Goal: Find specific page/section: Find specific page/section

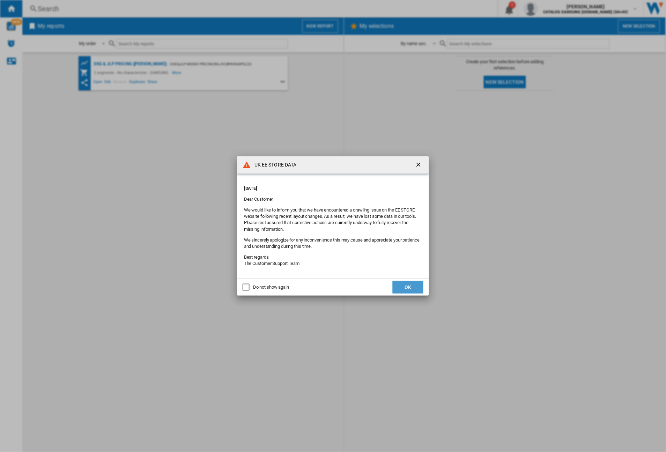
drag, startPoint x: 410, startPoint y: 286, endPoint x: 264, endPoint y: 151, distance: 198.4
click at [410, 286] on button "OK" at bounding box center [408, 287] width 31 height 13
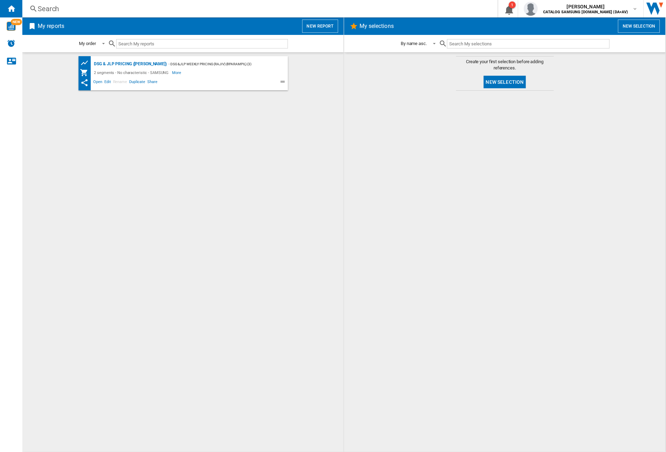
click at [39, 11] on div "Search" at bounding box center [259, 9] width 442 height 10
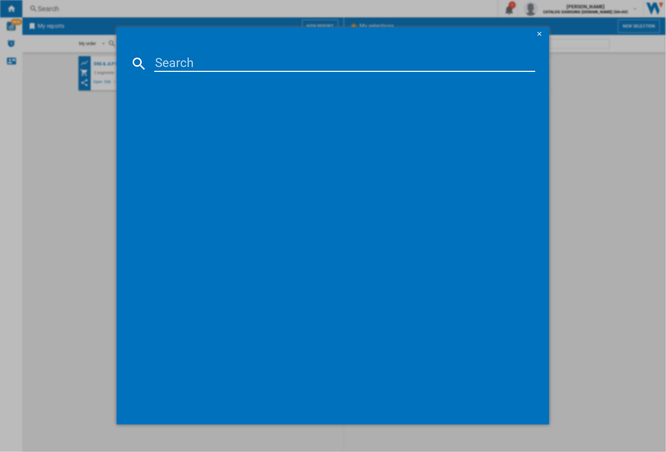
click at [166, 61] on input at bounding box center [344, 63] width 381 height 17
click at [215, 60] on input at bounding box center [344, 63] width 381 height 17
paste input "DV90CGC0A0ABEU"
type input "DV90CGC0A0ABEU"
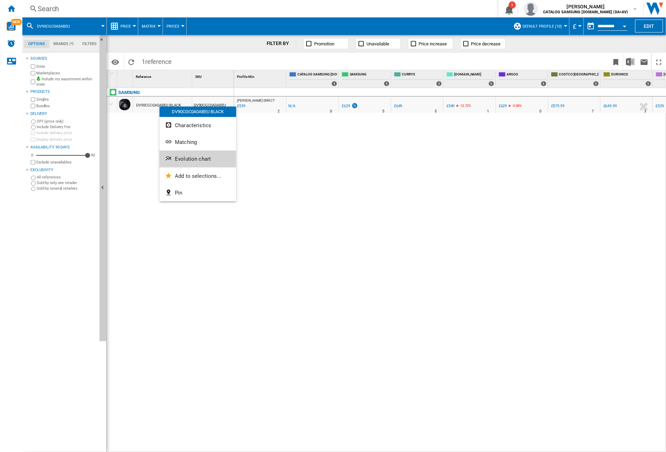
click at [205, 161] on span "Evolution chart" at bounding box center [193, 159] width 36 height 6
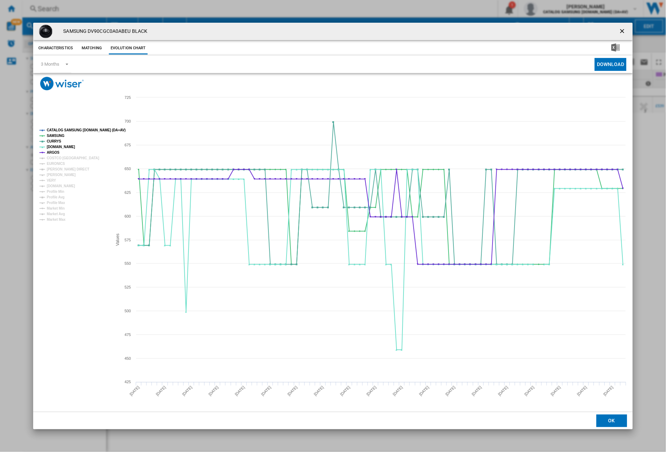
click at [618, 30] on button "Product popup" at bounding box center [623, 31] width 14 height 14
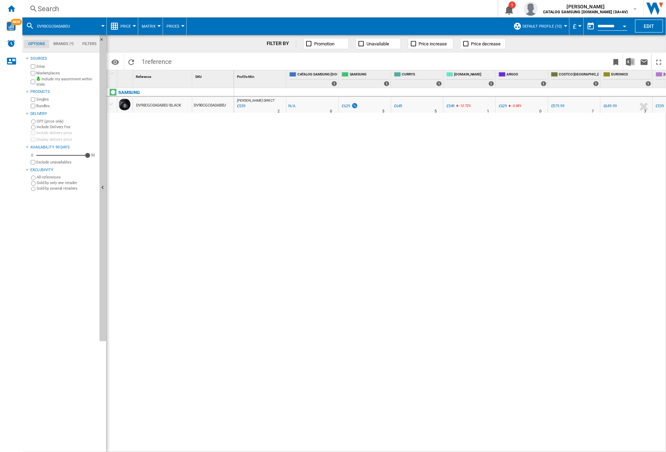
click at [542, 28] on button "Default profile (10)" at bounding box center [544, 25] width 43 height 17
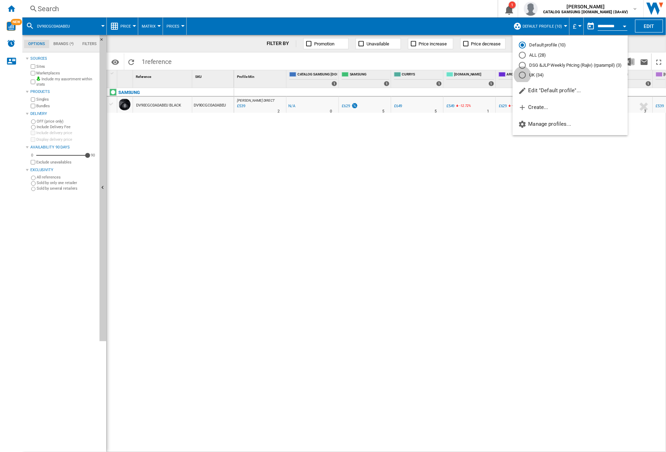
click at [521, 72] on div "UK (34)" at bounding box center [522, 75] width 7 height 7
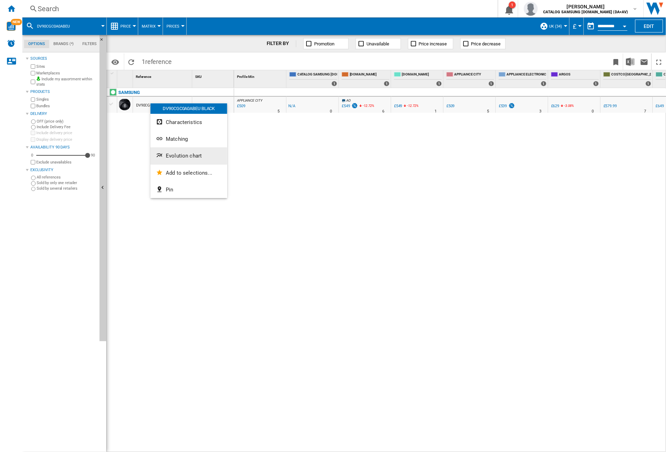
click at [175, 157] on span "Evolution chart" at bounding box center [184, 156] width 36 height 6
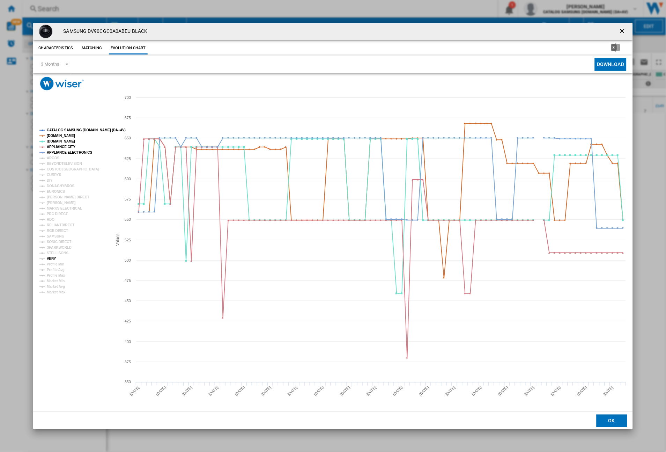
click at [51, 259] on tspan "VERY" at bounding box center [51, 259] width 9 height 4
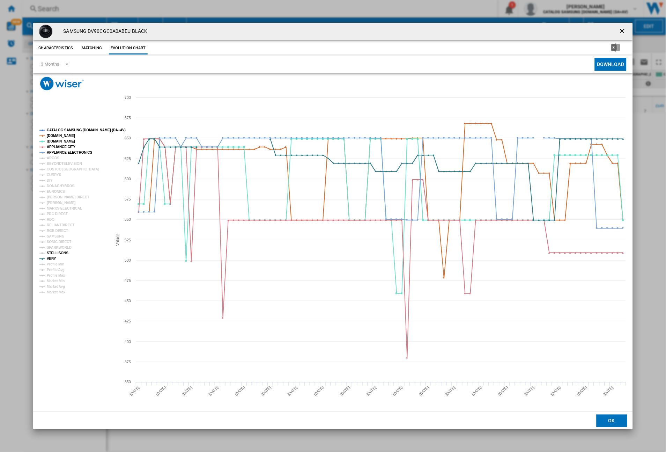
click at [51, 251] on tspan "STELLISONS" at bounding box center [58, 253] width 22 height 4
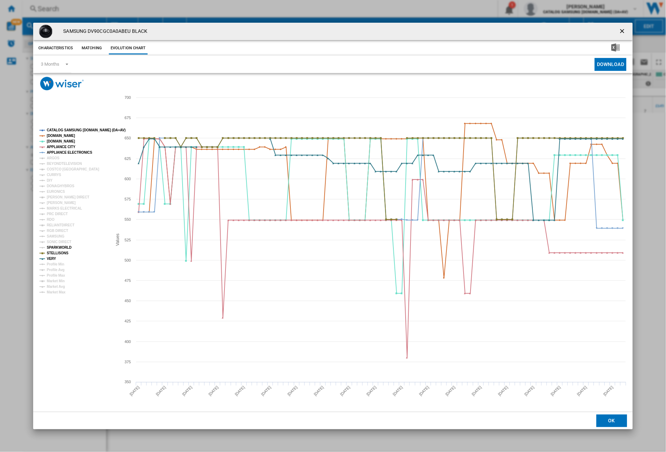
click at [51, 246] on tspan "SPARKWORLD" at bounding box center [59, 247] width 25 height 4
click at [51, 238] on tspan "SAMSUNG" at bounding box center [56, 236] width 18 height 4
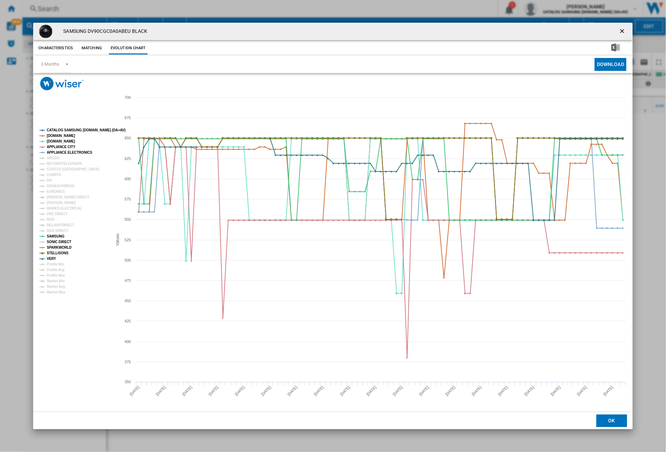
click at [52, 240] on tspan "SONIC DIRECT" at bounding box center [59, 242] width 24 height 4
click at [53, 231] on tspan "RGB DIRECT" at bounding box center [57, 231] width 21 height 4
click at [54, 223] on tspan "RELIANTDIRECT" at bounding box center [61, 225] width 28 height 4
click at [51, 218] on tspan "RDO" at bounding box center [51, 220] width 8 height 4
click at [51, 212] on tspan "PRC DIRECT" at bounding box center [57, 214] width 21 height 4
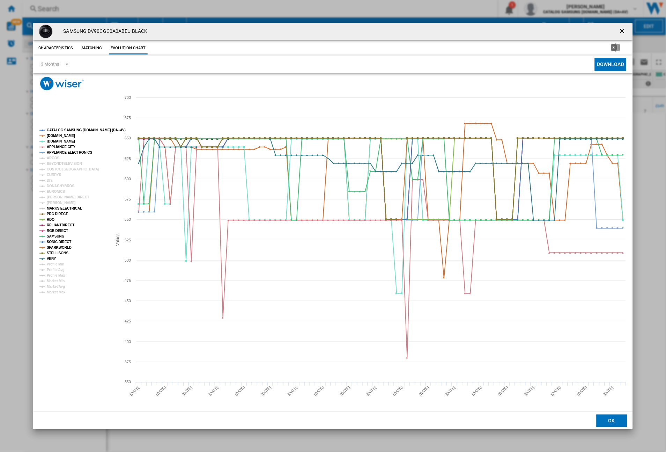
click at [52, 210] on tspan "MARKS ELECTRICAL" at bounding box center [64, 208] width 35 height 4
click at [53, 203] on tspan "[PERSON_NAME]" at bounding box center [61, 203] width 29 height 4
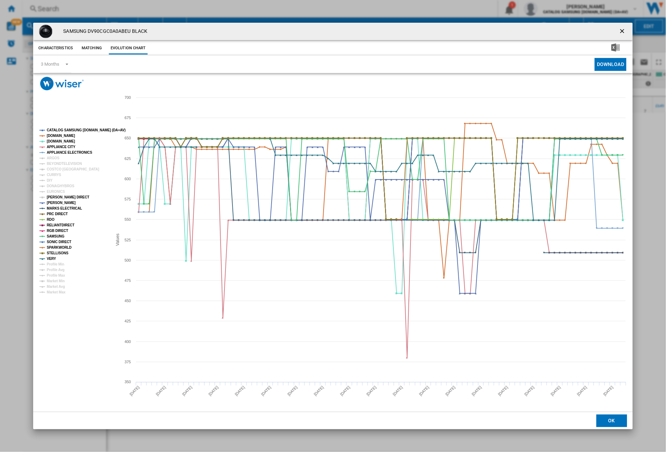
click at [58, 196] on tspan "[PERSON_NAME] DIRECT" at bounding box center [68, 197] width 43 height 4
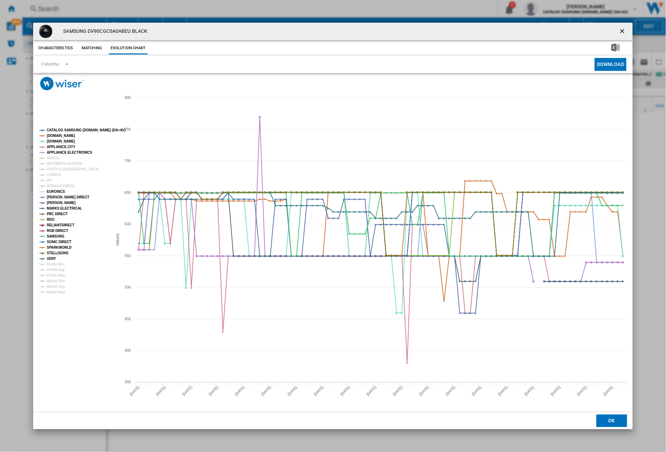
click at [55, 191] on tspan "EURONICS" at bounding box center [56, 192] width 18 height 4
click at [55, 186] on tspan "DONAGHYBROS" at bounding box center [61, 186] width 28 height 4
click at [51, 182] on tspan "DIY" at bounding box center [50, 180] width 6 height 4
click at [57, 175] on tspan "CURRYS" at bounding box center [54, 175] width 15 height 4
click at [59, 171] on tspan "COSTCO [GEOGRAPHIC_DATA]" at bounding box center [73, 169] width 52 height 4
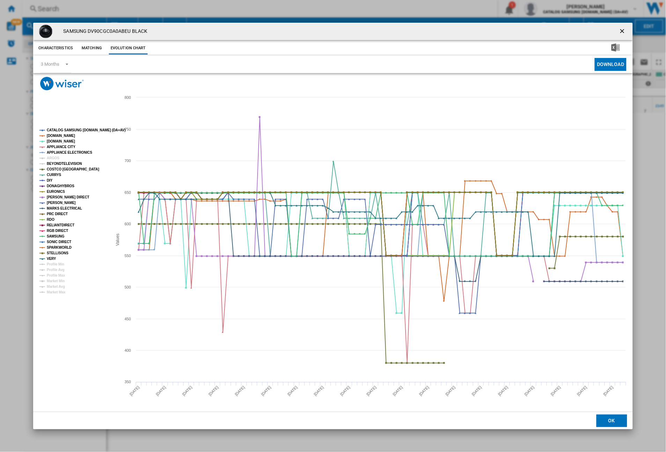
click at [62, 163] on tspan "BEYONDTELEVISION" at bounding box center [64, 164] width 35 height 4
click at [54, 158] on tspan "ARGOS" at bounding box center [53, 158] width 13 height 4
